Goal: Transaction & Acquisition: Purchase product/service

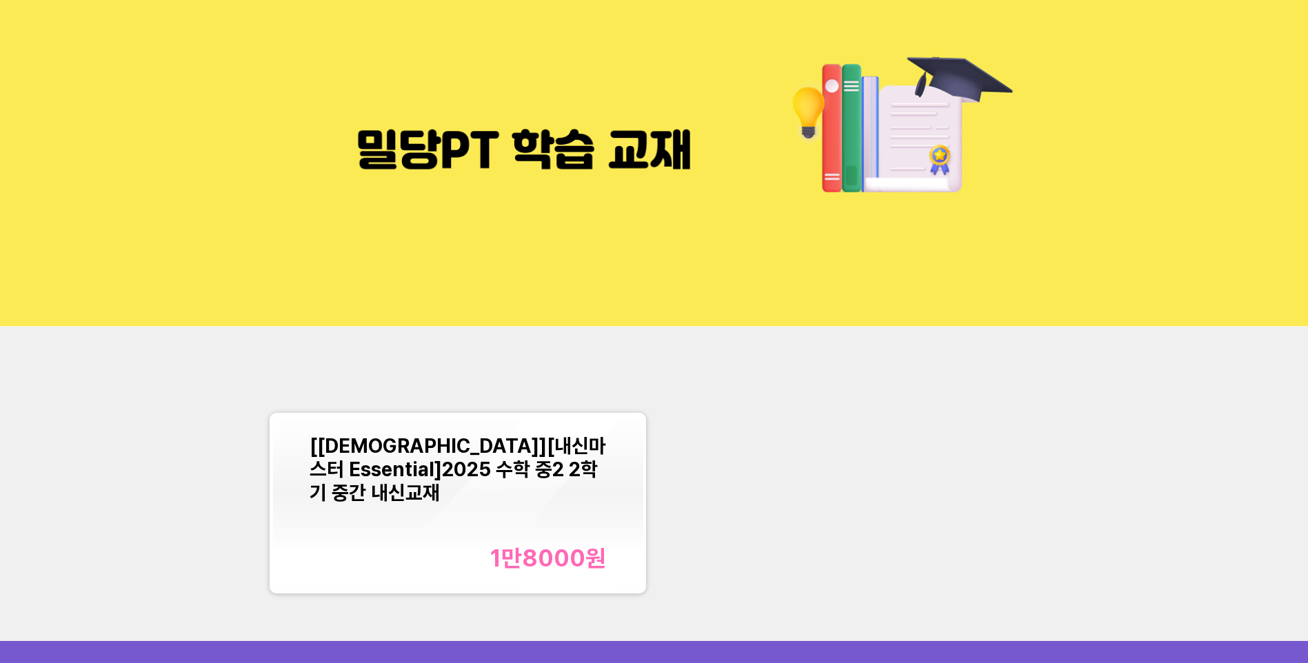
scroll to position [69, 0]
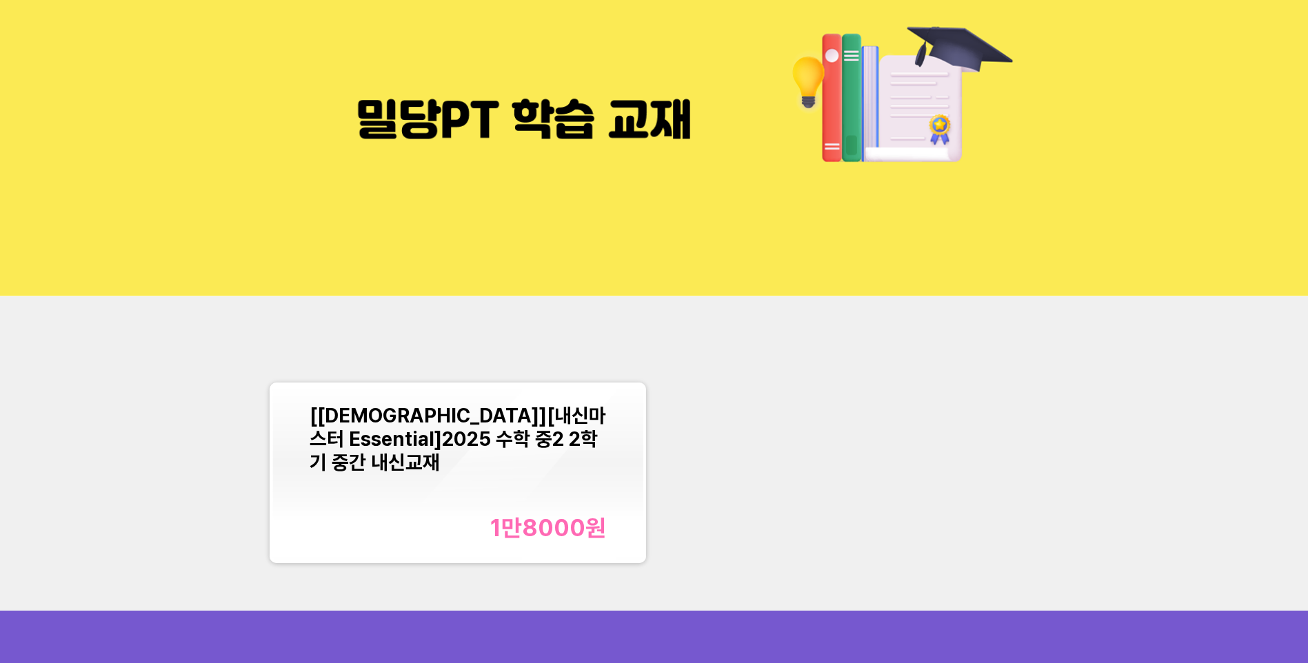
click at [539, 488] on div "[교재][내신마스터 Essential]2025 수학 중2 2학기 중간 내신교재 1만8000 원" at bounding box center [457, 473] width 297 height 139
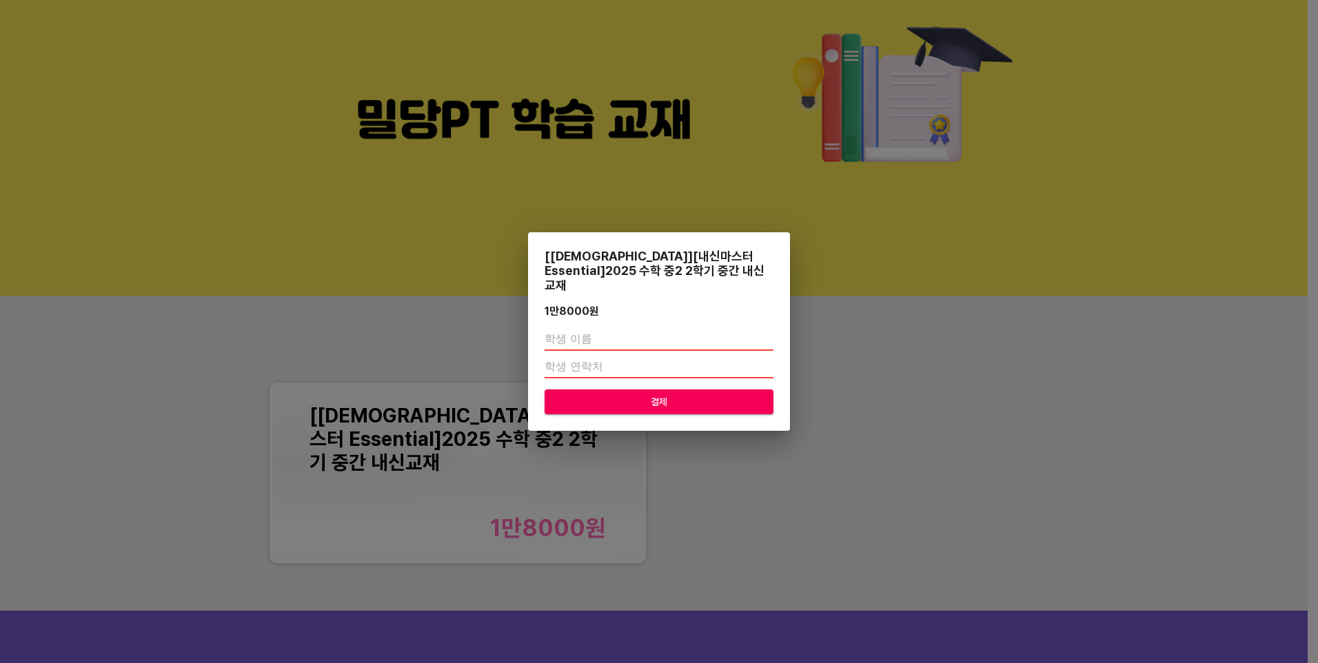
click at [685, 332] on input "text" at bounding box center [659, 340] width 229 height 22
type input "임지유"
drag, startPoint x: 638, startPoint y: 361, endPoint x: 560, endPoint y: 360, distance: 77.9
click at [560, 360] on input "01050544860" at bounding box center [659, 367] width 229 height 22
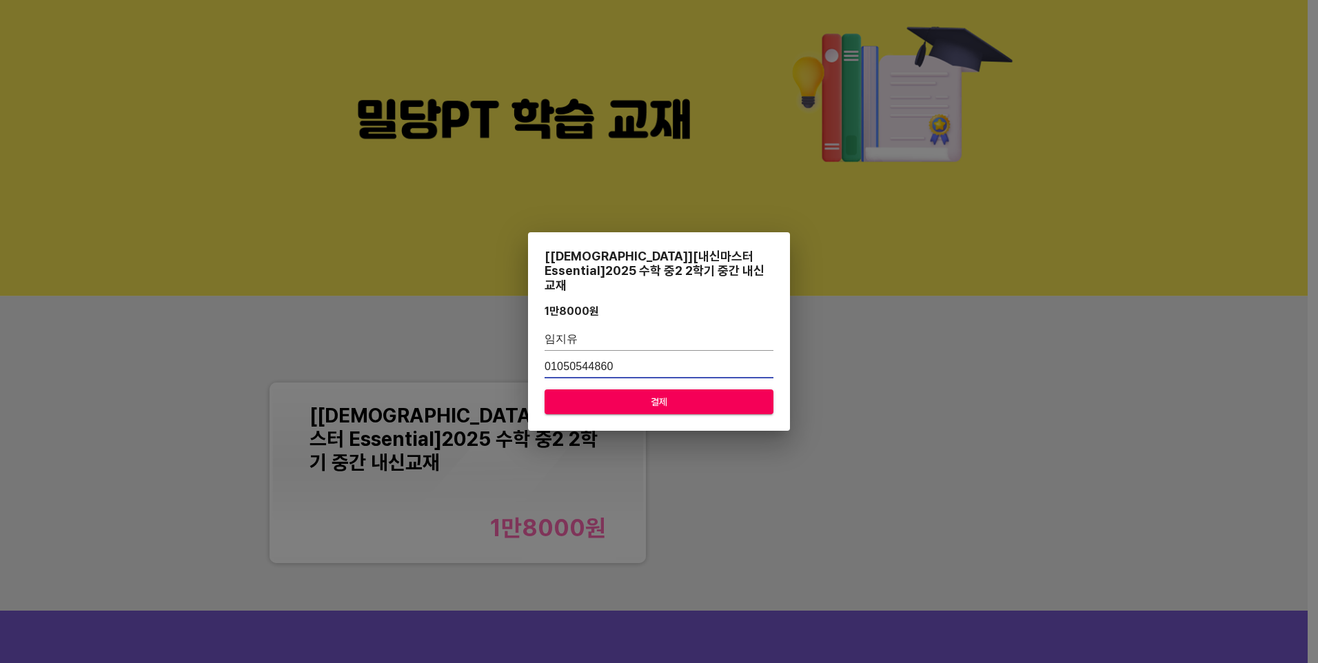
drag, startPoint x: 565, startPoint y: 359, endPoint x: 663, endPoint y: 358, distance: 97.9
click at [663, 358] on input "01050544860" at bounding box center [659, 367] width 229 height 22
type input "01083464861"
click at [684, 394] on span "결제" at bounding box center [659, 402] width 207 height 17
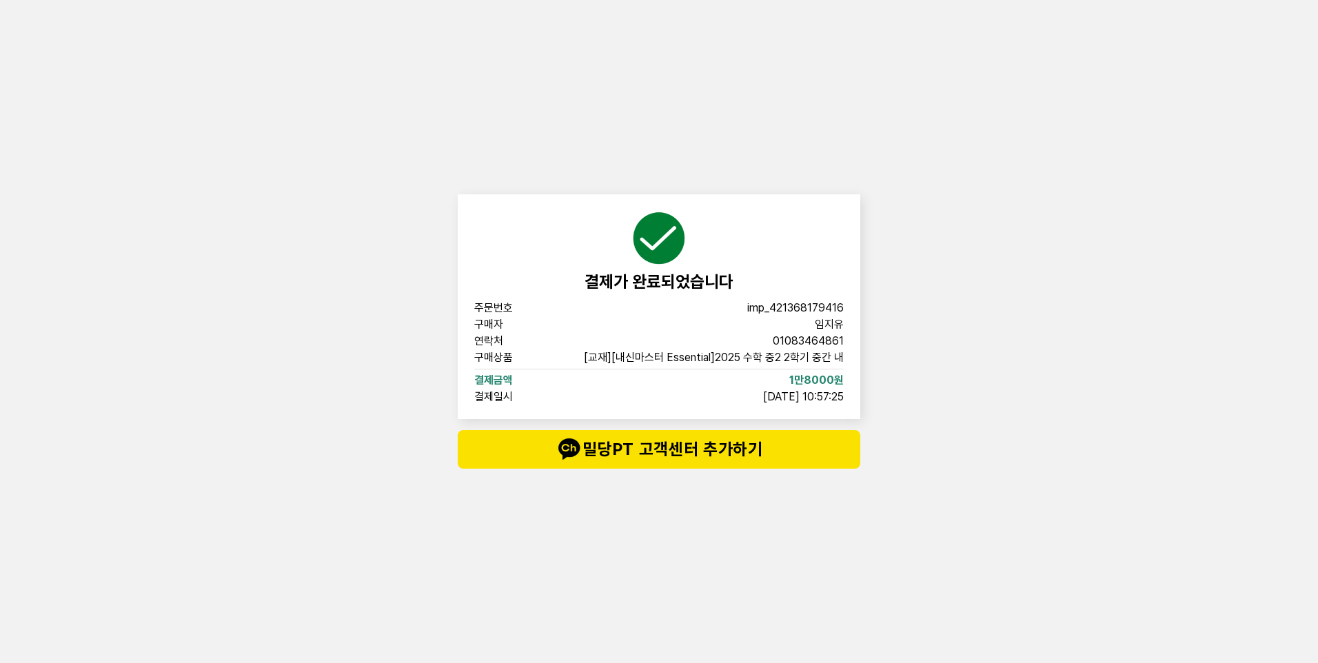
click at [312, 103] on div "결제가 완료되었습니다 주문번호 imp_[PHONE_NUMBER] 구매자 임지유 연락처 01083464861 구매상품 [교재][내신마스터 Ess…" at bounding box center [659, 331] width 1318 height 663
